Goal: Task Accomplishment & Management: Manage account settings

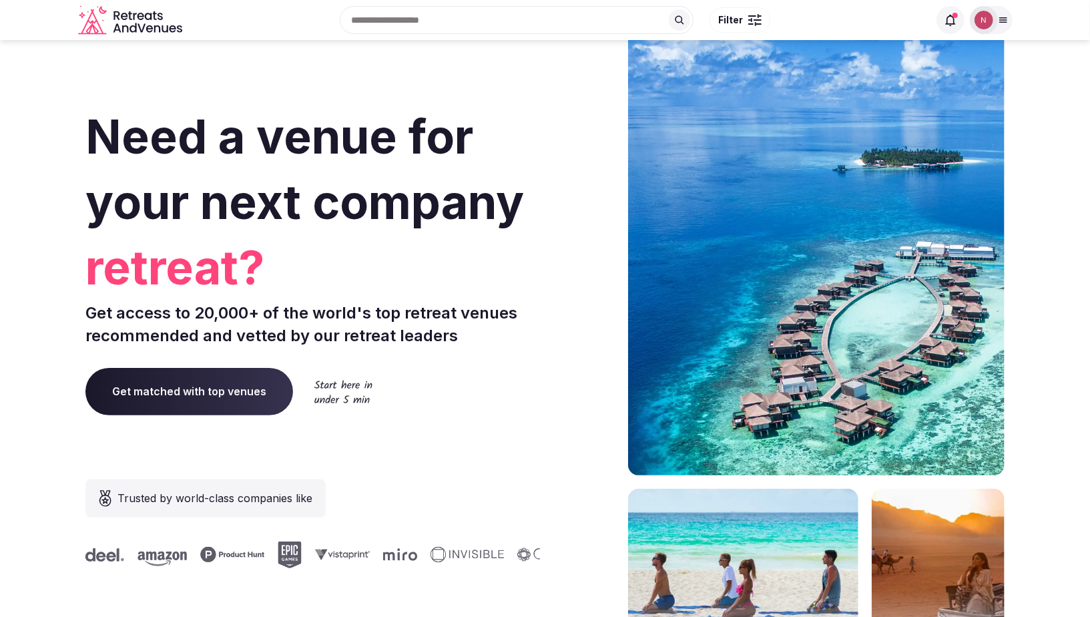
click at [983, 28] on img at bounding box center [984, 20] width 19 height 19
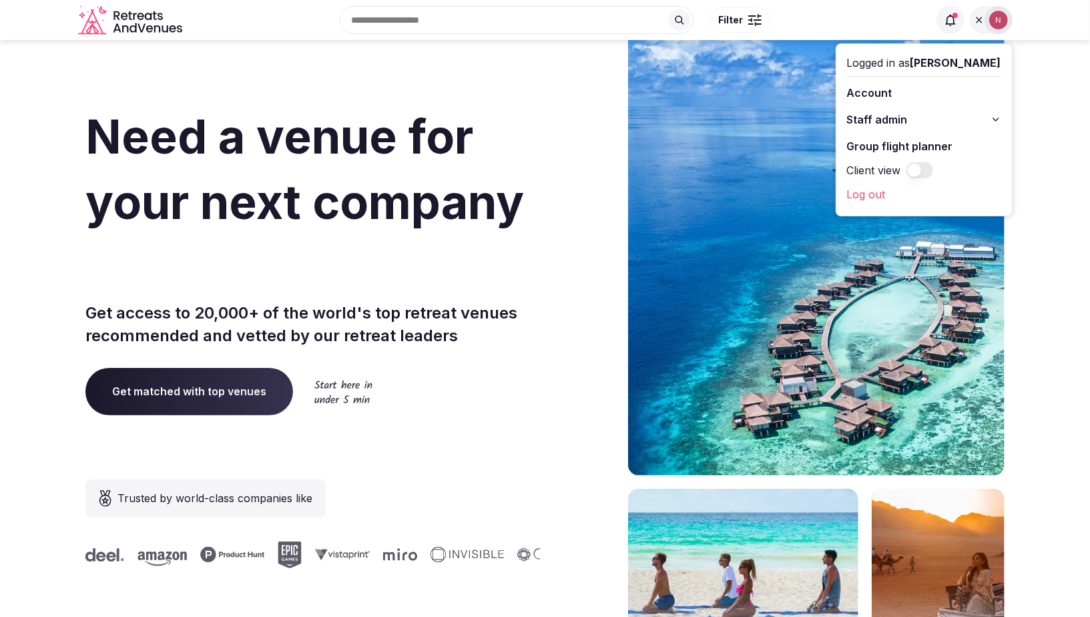
click at [903, 109] on div "Staff admin" at bounding box center [924, 119] width 154 height 21
click at [898, 118] on span "Staff admin" at bounding box center [877, 119] width 61 height 16
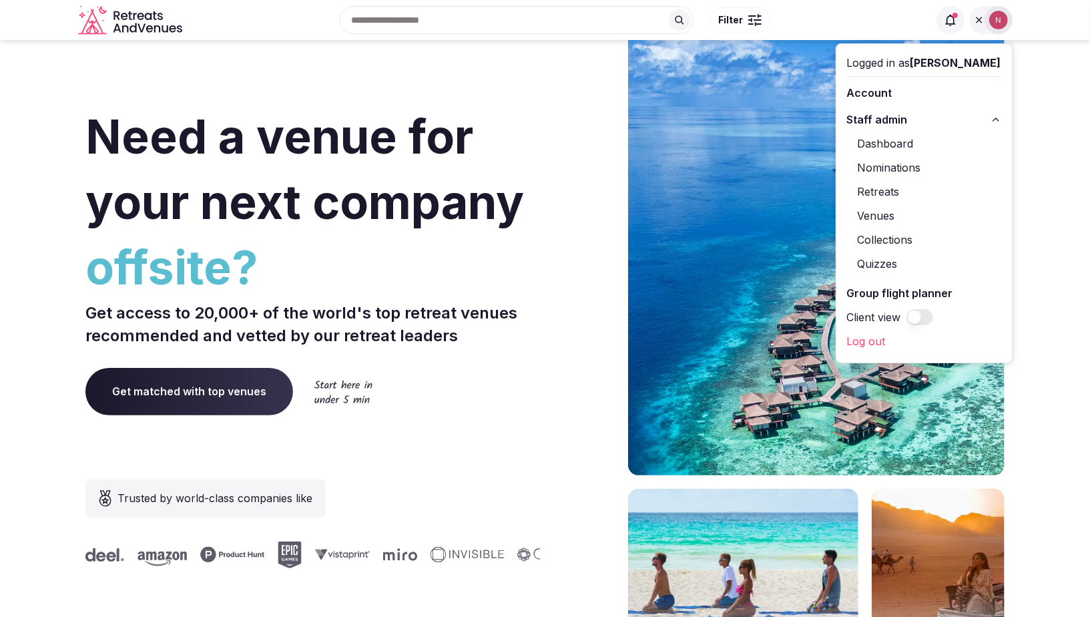
click at [901, 214] on link "Venues" at bounding box center [924, 215] width 154 height 21
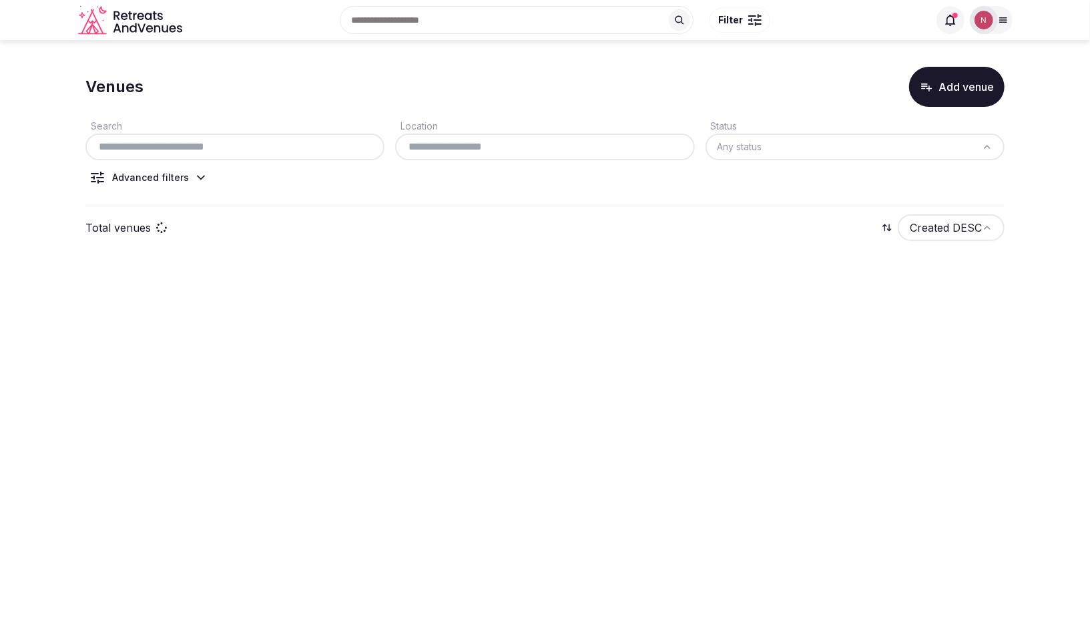
click at [979, 18] on img at bounding box center [984, 20] width 19 height 19
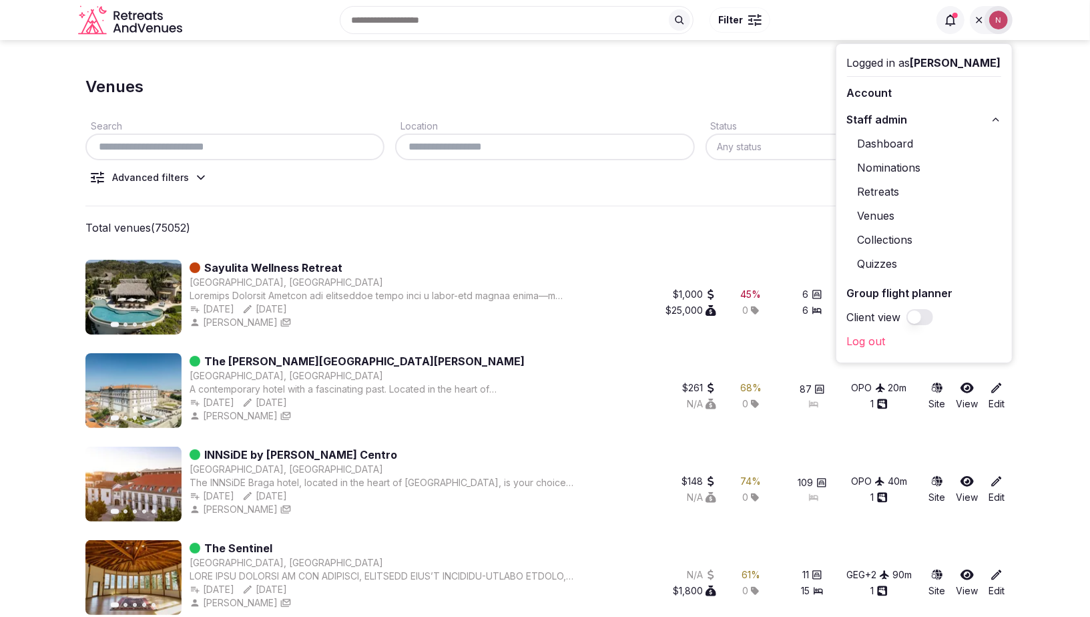
click at [893, 192] on link "Retreats" at bounding box center [924, 191] width 154 height 21
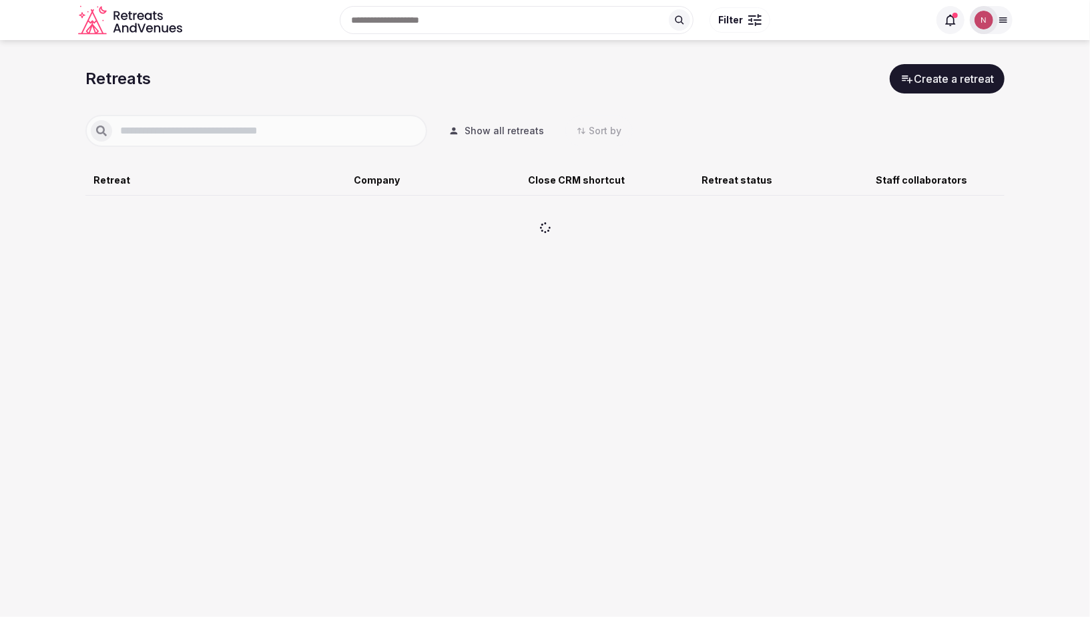
click at [951, 21] on icon at bounding box center [950, 19] width 13 height 13
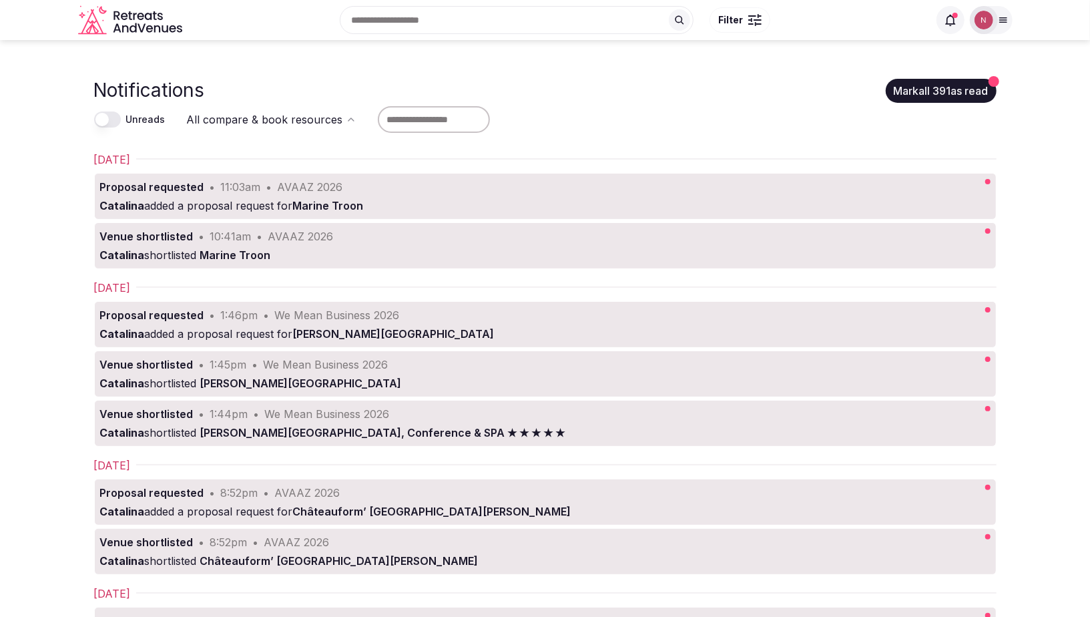
click at [985, 19] on img at bounding box center [984, 20] width 19 height 19
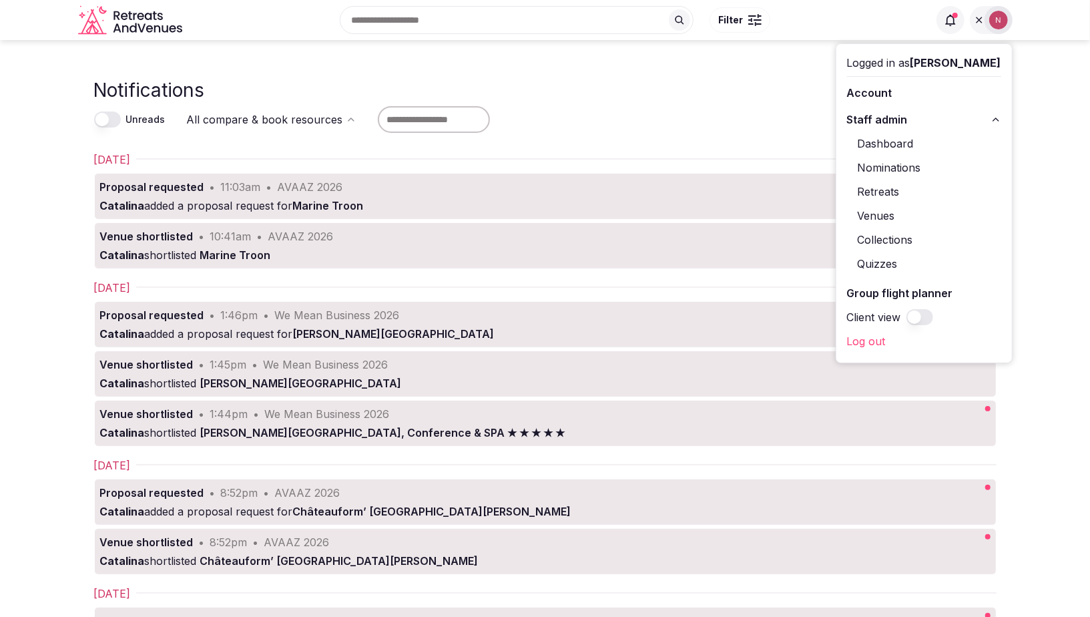
click at [902, 189] on link "Retreats" at bounding box center [924, 191] width 154 height 21
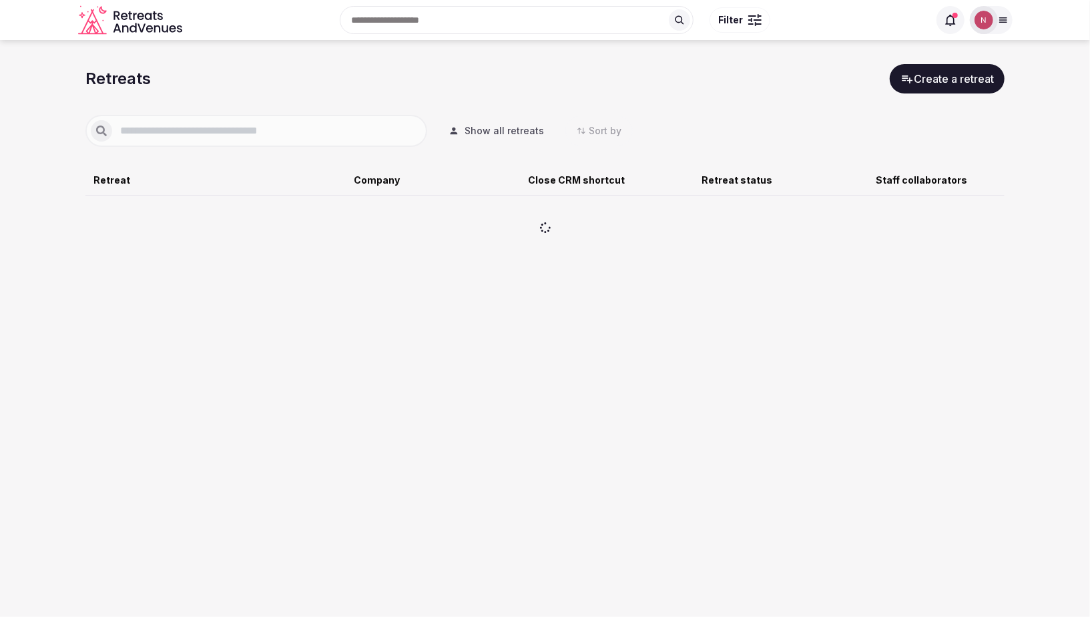
click at [180, 130] on input "text" at bounding box center [267, 131] width 310 height 16
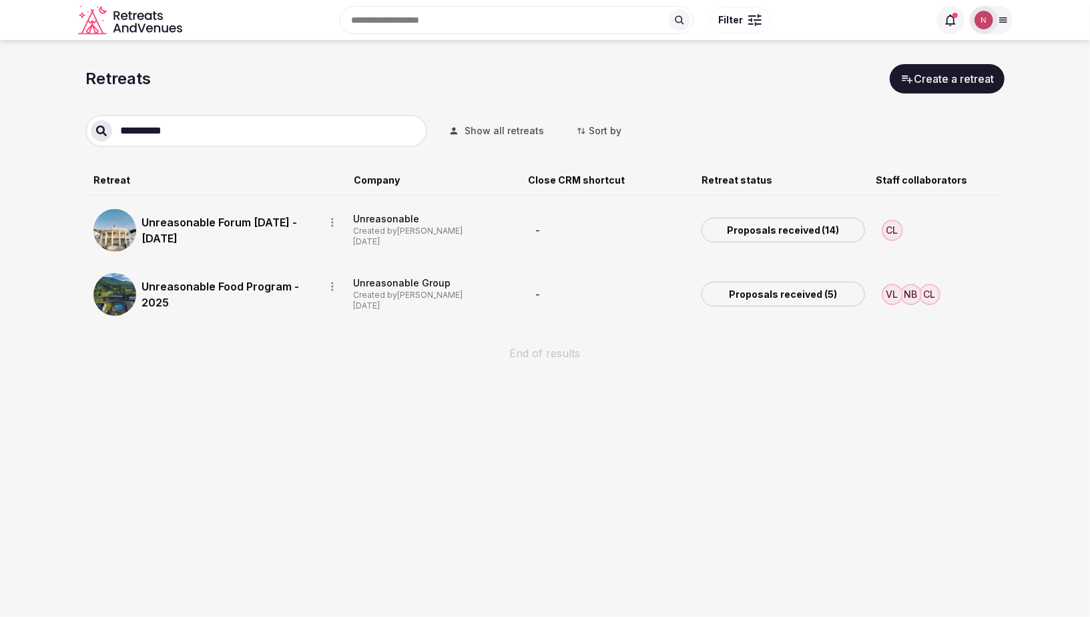
type input "**********"
click at [234, 293] on link "Unreasonable Food Program - 2025" at bounding box center [228, 294] width 172 height 32
click at [170, 236] on link "Unreasonable Forum [DATE] - [DATE]" at bounding box center [228, 230] width 172 height 32
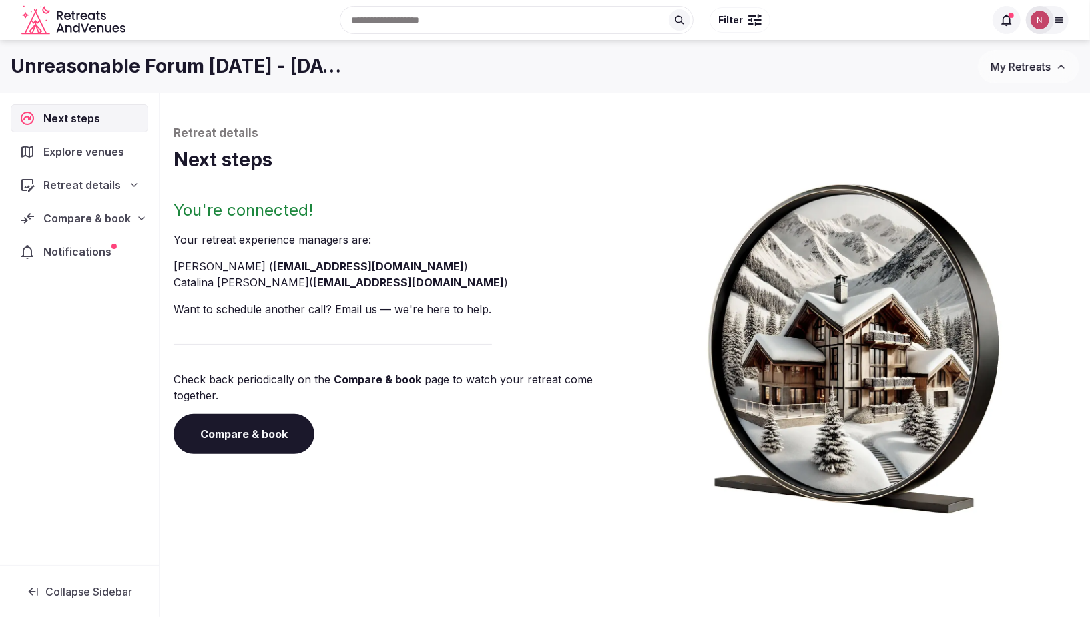
click at [170, 236] on div "Retreat details Next steps You're connected! Your retreat experience manager s …" at bounding box center [625, 330] width 930 height 474
click at [103, 218] on span "Compare & book" at bounding box center [86, 218] width 87 height 16
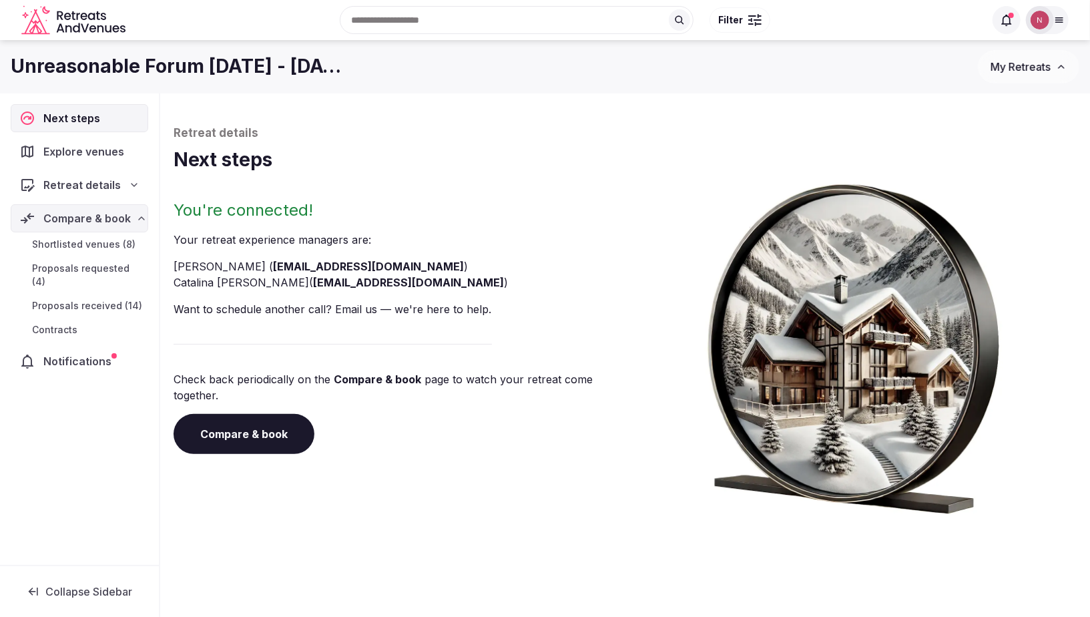
click at [77, 299] on span "Proposals received (14)" at bounding box center [87, 305] width 110 height 13
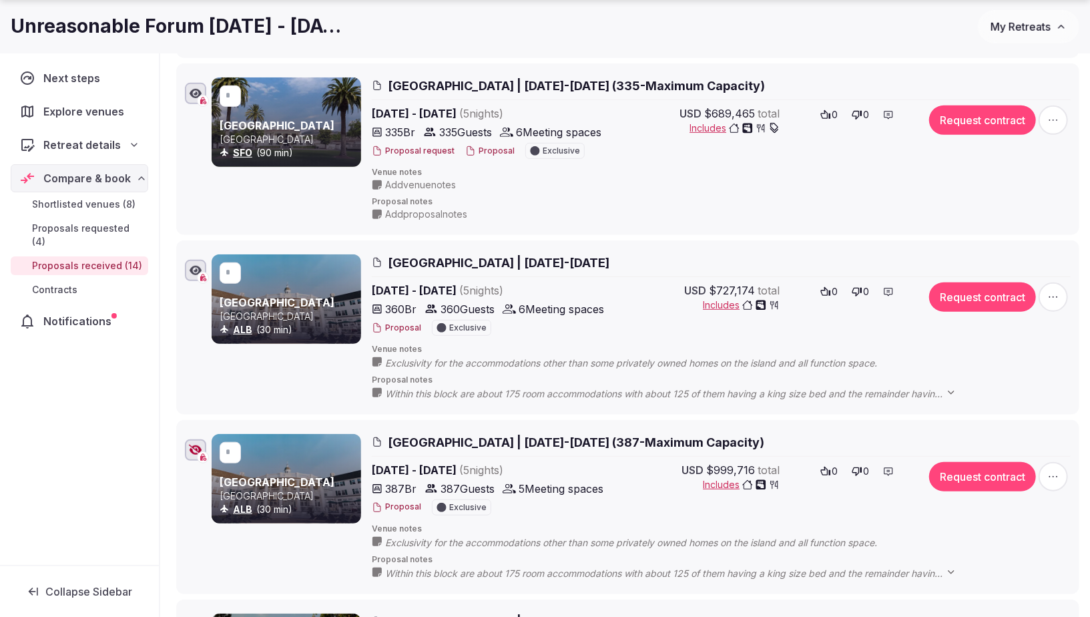
scroll to position [426, 0]
